Goal: Transaction & Acquisition: Obtain resource

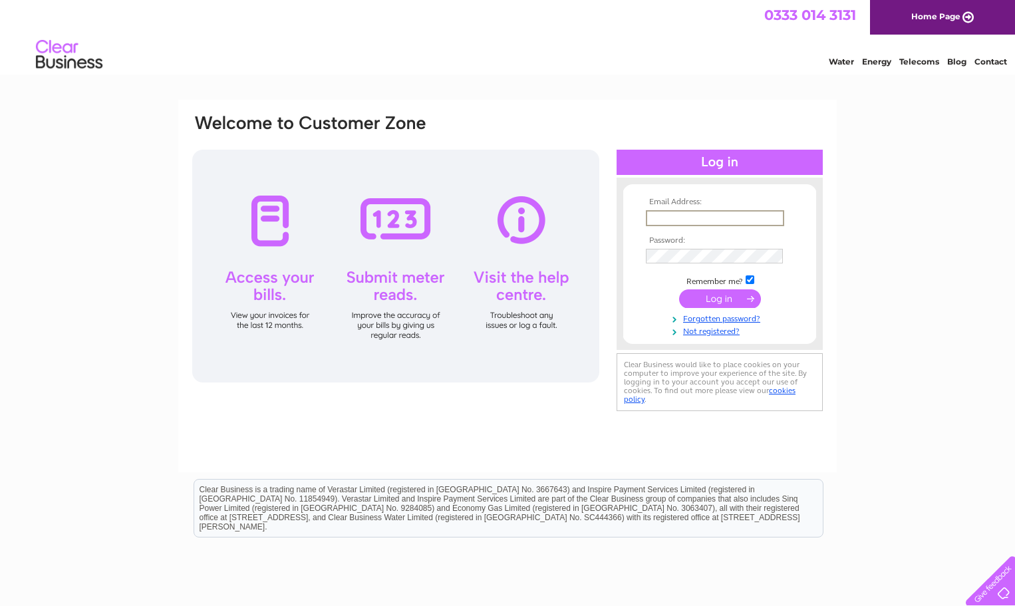
click at [673, 217] on input "text" at bounding box center [715, 218] width 138 height 16
type input "clairewright@smailesgoldie.co.uk"
click at [713, 298] on input "submit" at bounding box center [720, 297] width 82 height 19
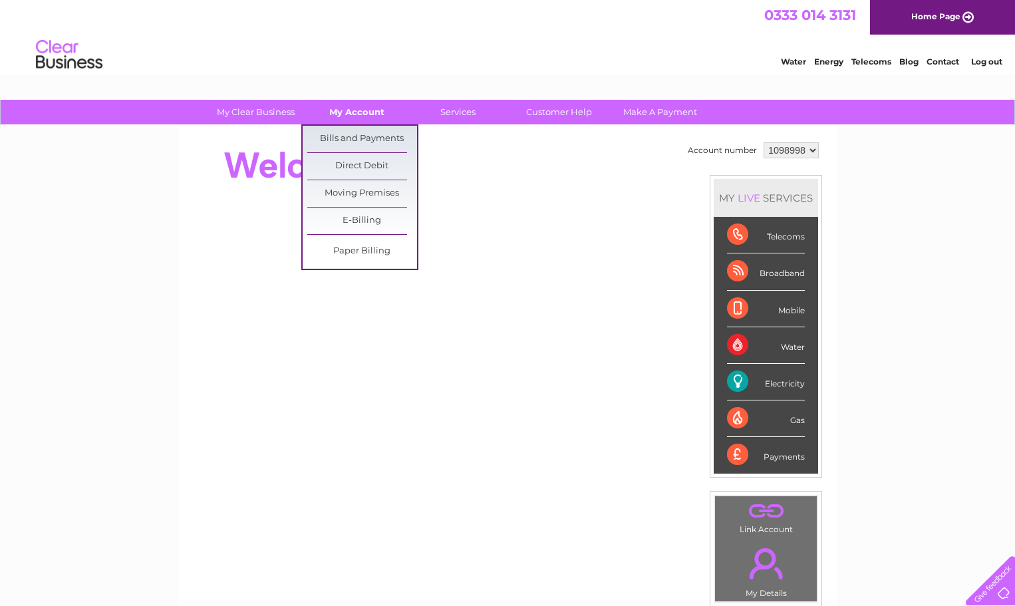
click at [352, 108] on link "My Account" at bounding box center [357, 112] width 110 height 25
click at [351, 135] on link "Bills and Payments" at bounding box center [362, 139] width 110 height 27
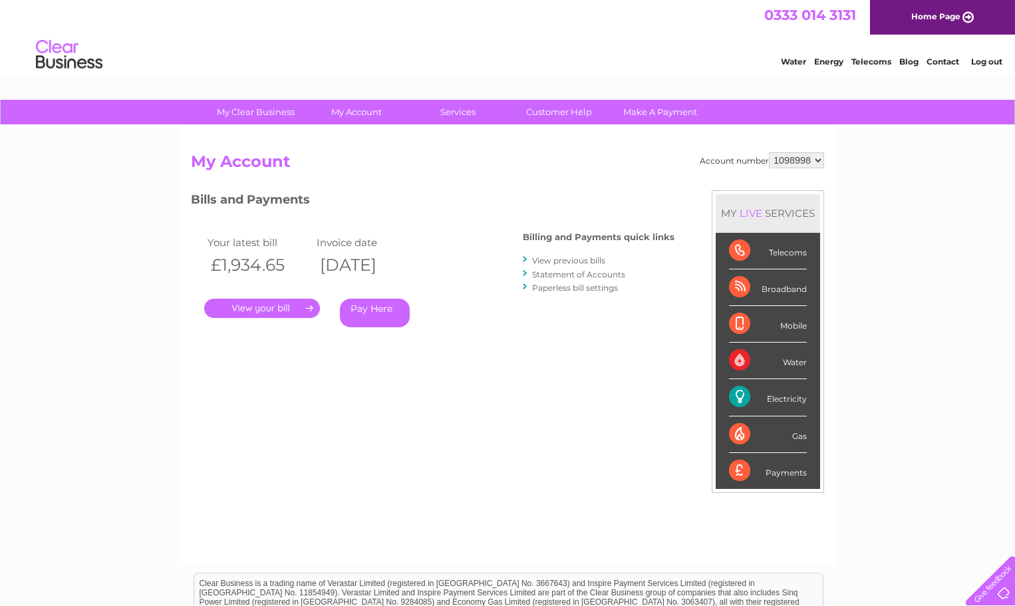
click at [257, 309] on link "." at bounding box center [262, 308] width 116 height 19
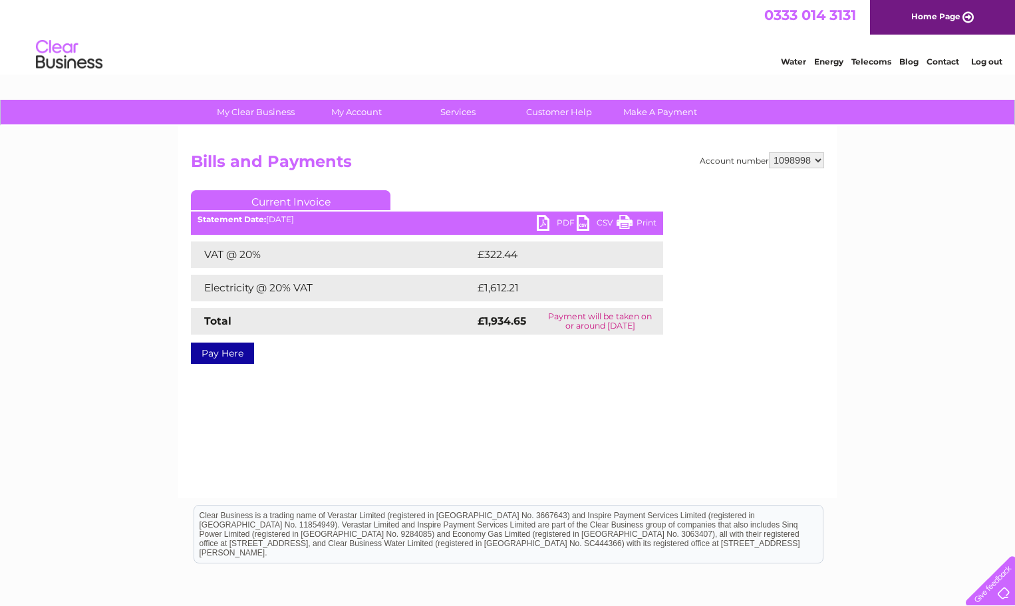
click at [544, 222] on link "PDF" at bounding box center [557, 224] width 40 height 19
click at [818, 160] on select "1098998 1099005 1099038" at bounding box center [796, 160] width 55 height 16
select select "1099038"
click at [769, 152] on select "1098998 1099005 1099038" at bounding box center [796, 160] width 55 height 16
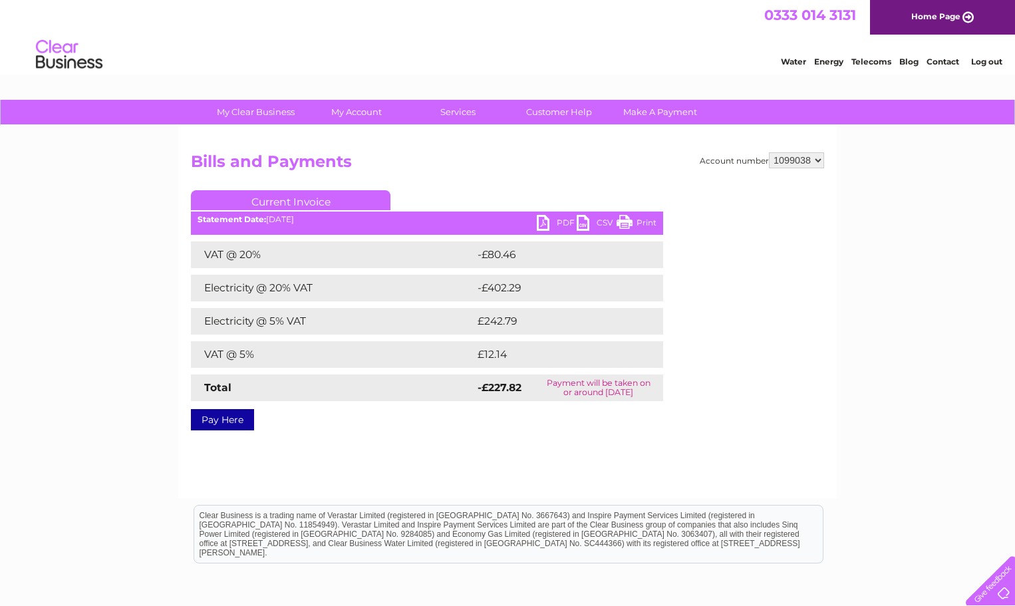
click at [547, 220] on link "PDF" at bounding box center [557, 224] width 40 height 19
click at [983, 63] on link "Log out" at bounding box center [986, 62] width 31 height 10
